Goal: Information Seeking & Learning: Check status

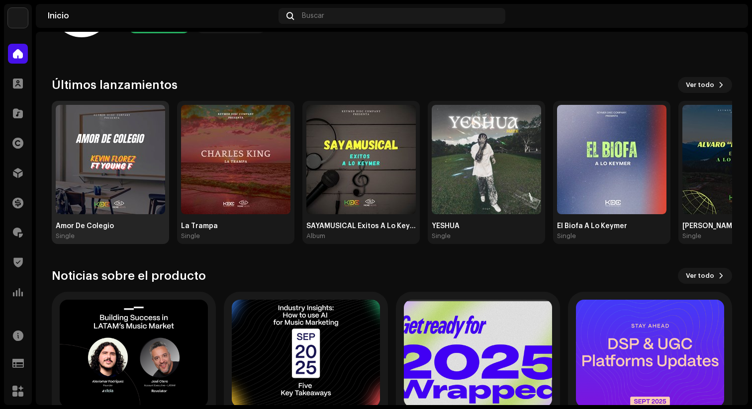
scroll to position [159, 0]
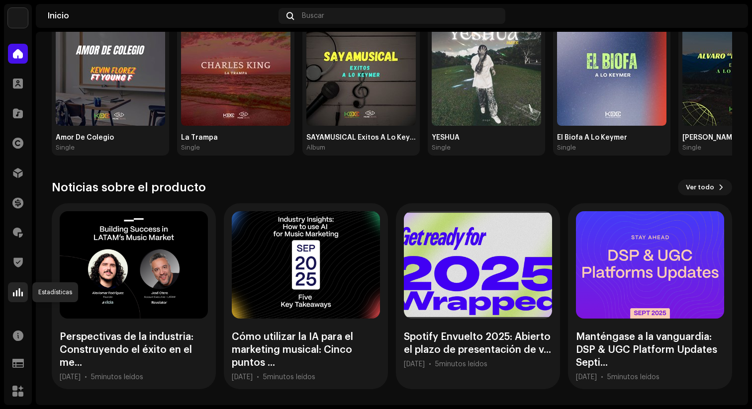
click at [26, 296] on div at bounding box center [18, 293] width 20 height 20
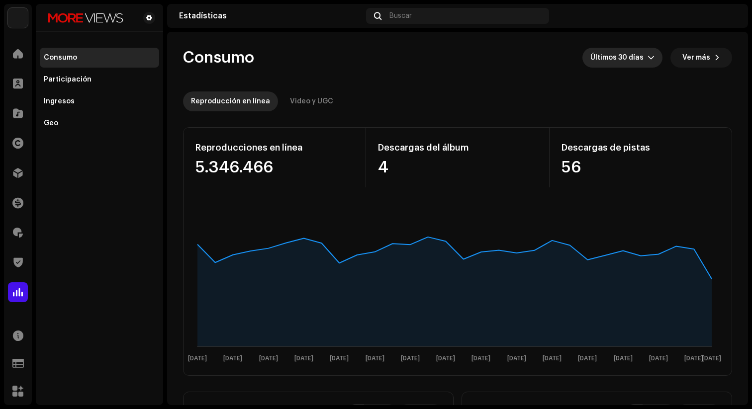
click at [627, 62] on span "Últimos 30 días" at bounding box center [618, 58] width 57 height 20
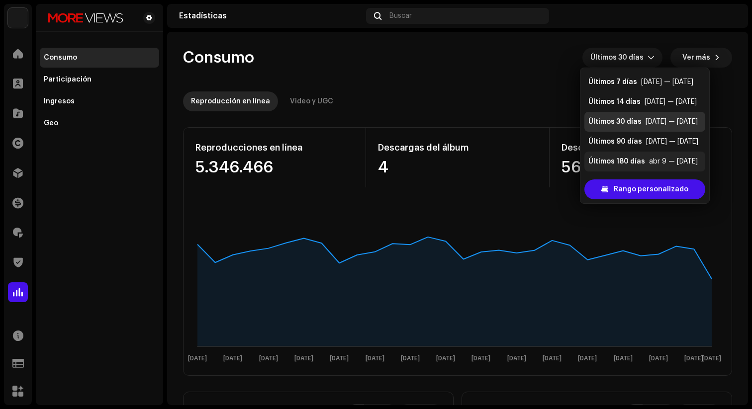
click at [636, 158] on div "Últimos 180 días" at bounding box center [616, 162] width 57 height 10
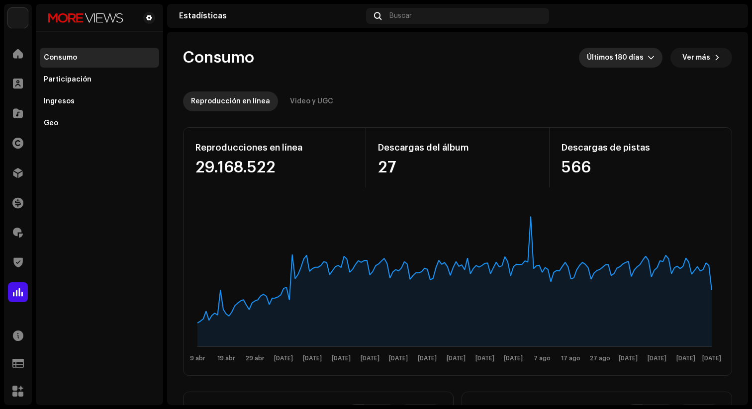
click at [629, 63] on span "Últimos 180 días" at bounding box center [617, 58] width 61 height 20
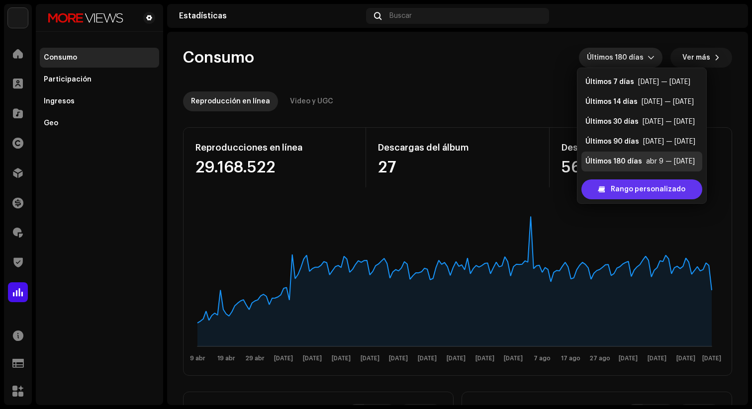
scroll to position [16, 0]
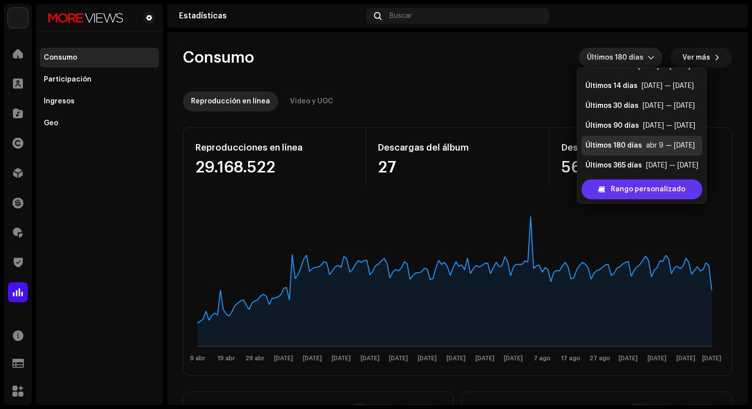
click at [635, 190] on span "Rango personalizado" at bounding box center [648, 190] width 75 height 20
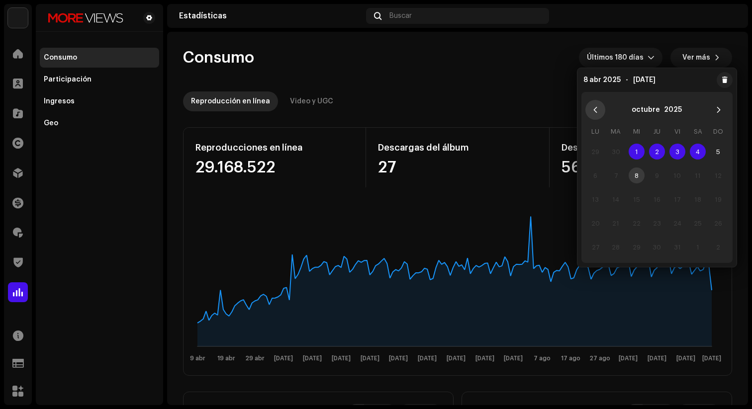
click at [596, 110] on icon "Previous Month" at bounding box center [595, 109] width 7 height 7
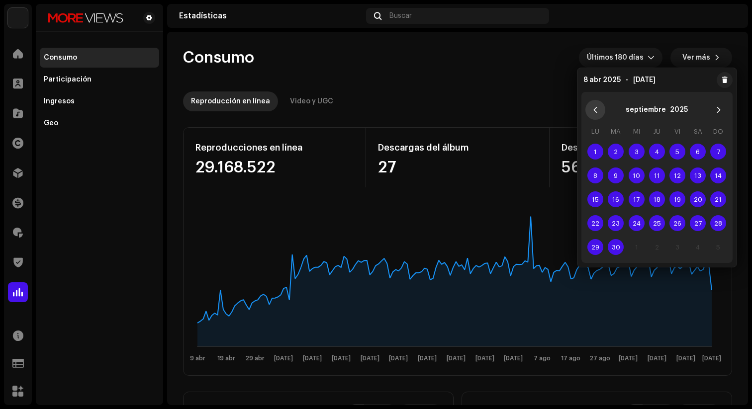
click at [595, 113] on icon "Previous Month" at bounding box center [595, 109] width 7 height 7
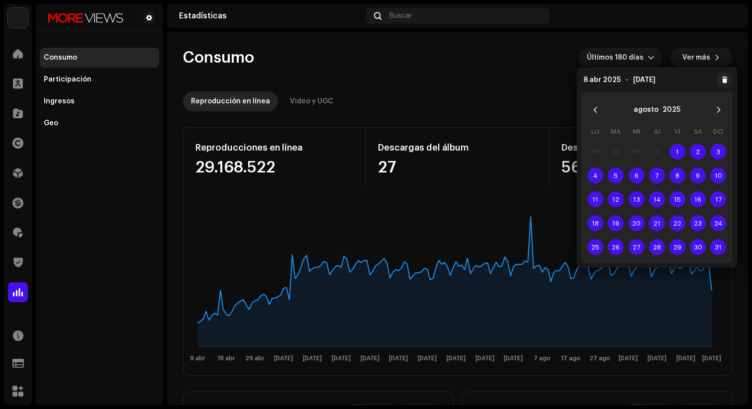
click at [595, 113] on icon "Previous Month" at bounding box center [595, 109] width 7 height 7
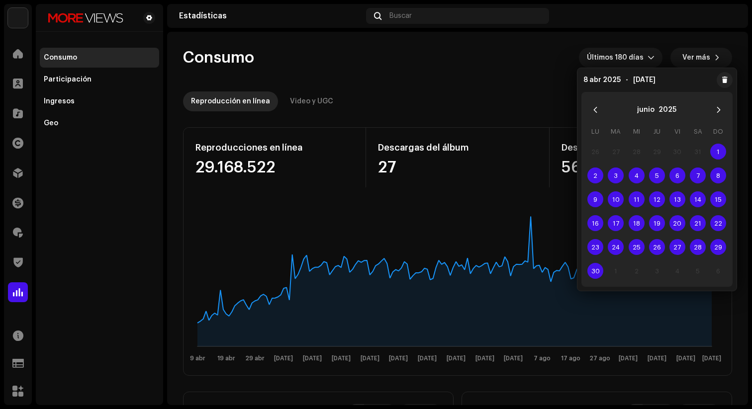
click at [595, 113] on icon "Previous Month" at bounding box center [595, 109] width 7 height 7
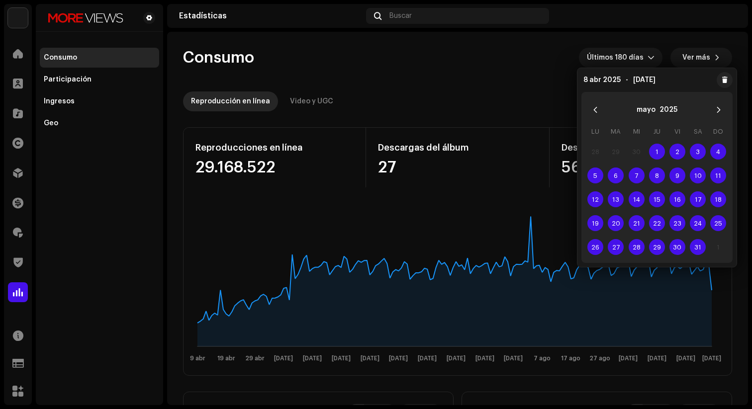
click at [595, 113] on icon "Previous Month" at bounding box center [595, 109] width 7 height 7
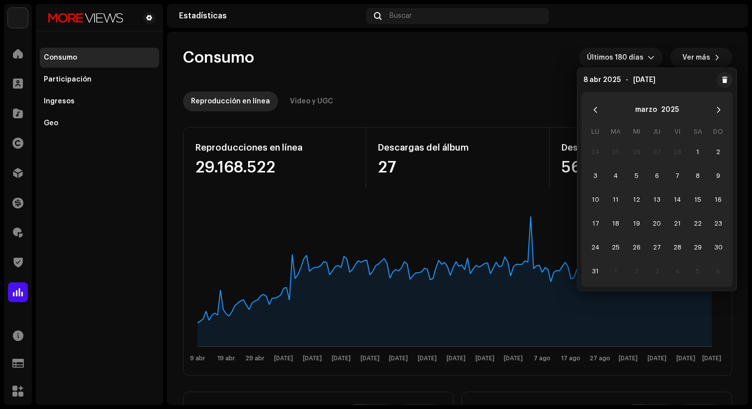
click at [595, 113] on icon "Previous Month" at bounding box center [595, 109] width 7 height 7
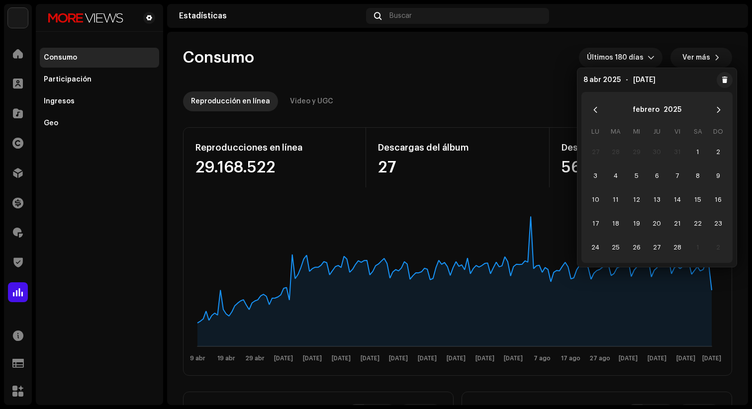
click at [595, 113] on icon "Previous Month" at bounding box center [595, 109] width 7 height 7
click at [635, 147] on span "1" at bounding box center [637, 152] width 16 height 16
click at [721, 113] on button "Next Month" at bounding box center [719, 110] width 20 height 20
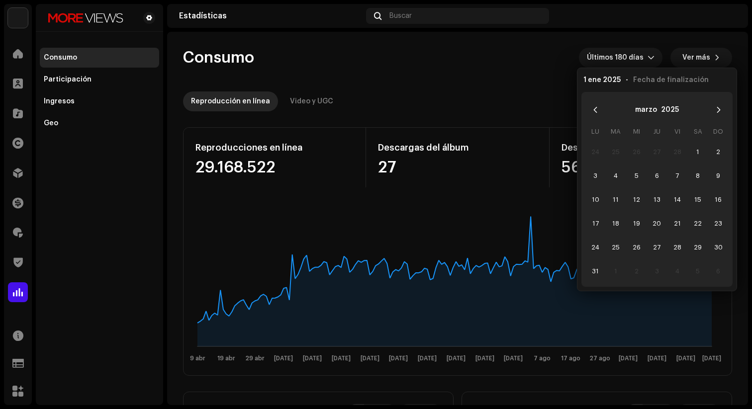
click at [721, 113] on button "Next Month" at bounding box center [719, 110] width 20 height 20
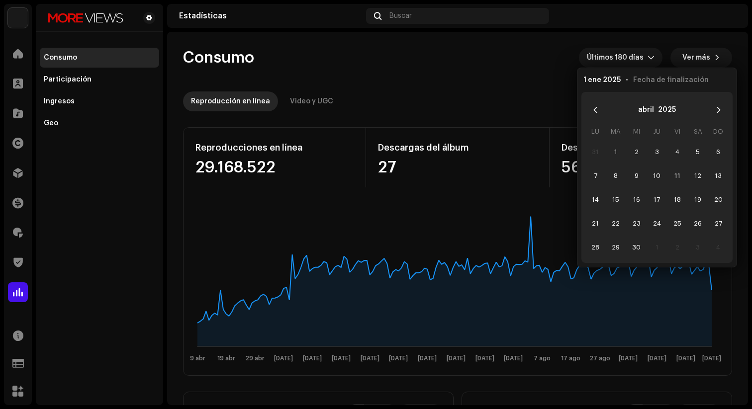
click at [721, 113] on button "Next Month" at bounding box center [719, 110] width 20 height 20
click at [720, 113] on button "Next Month" at bounding box center [719, 110] width 20 height 20
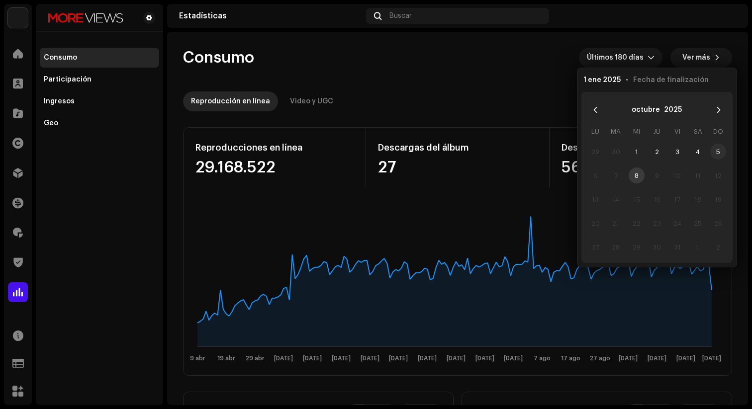
click at [717, 152] on span "5" at bounding box center [718, 152] width 16 height 16
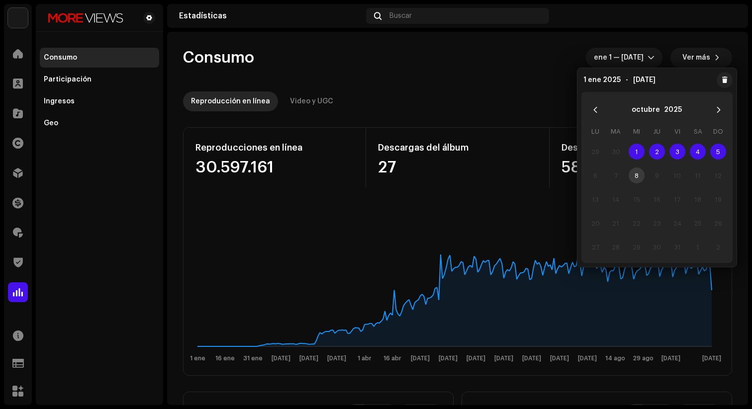
click at [489, 60] on div "Consumo ene 1 — [DATE] Ver más" at bounding box center [457, 58] width 549 height 20
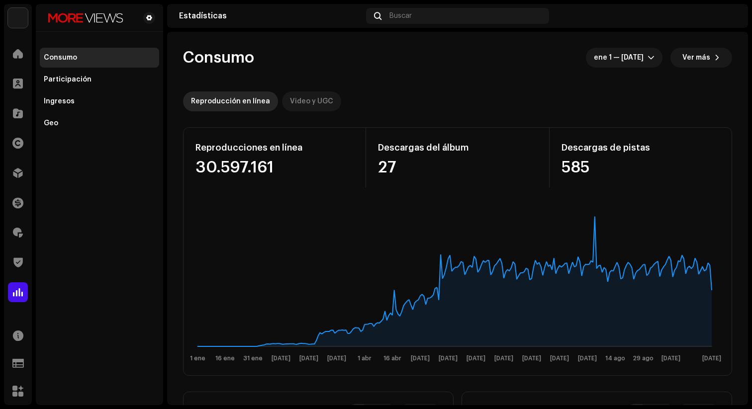
click at [313, 99] on div "Video y UGC" at bounding box center [311, 102] width 43 height 20
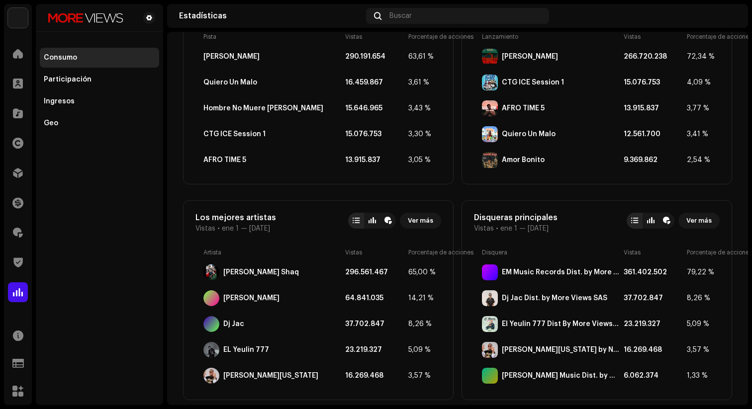
scroll to position [417, 0]
